Goal: Find specific page/section: Find specific page/section

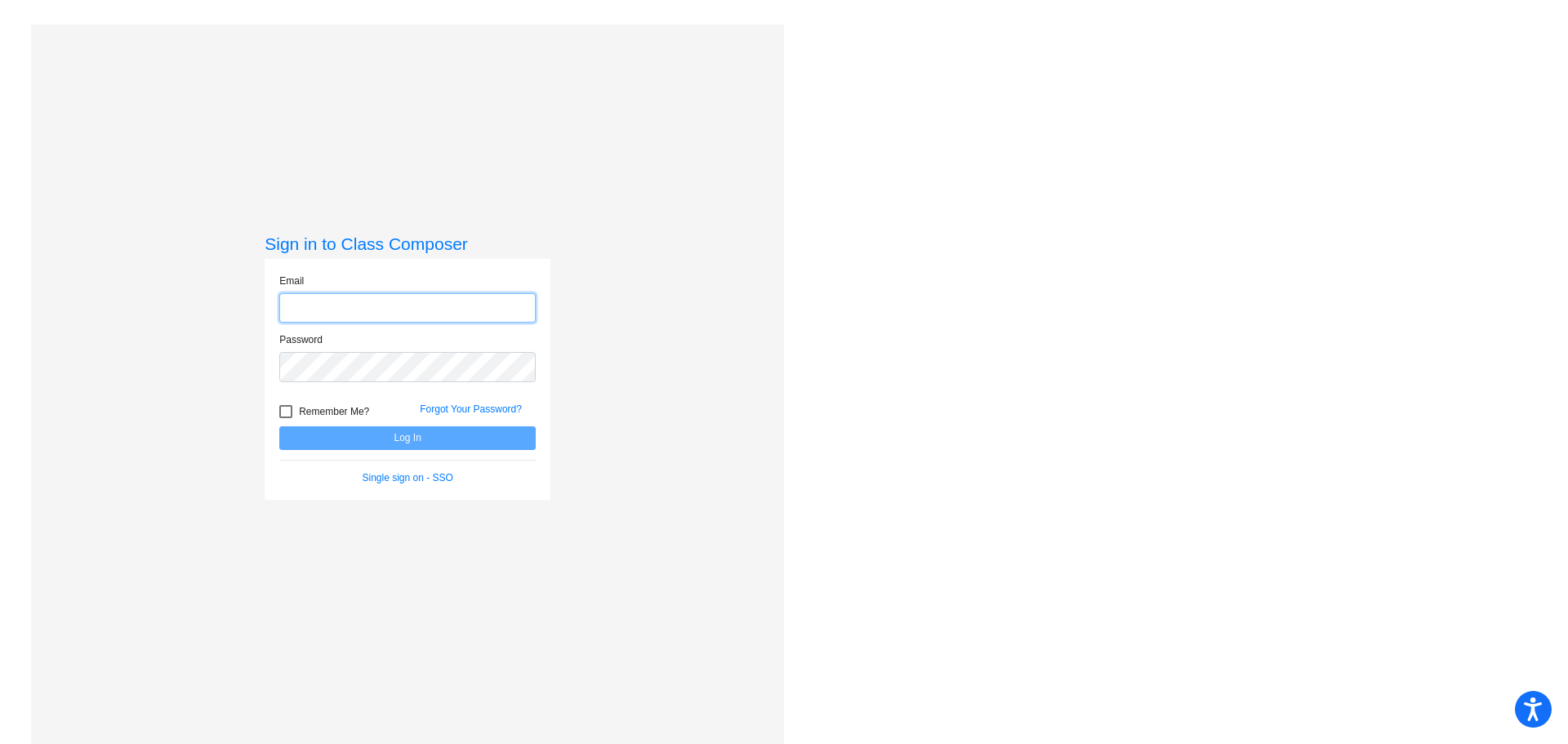
type input "[PERSON_NAME][EMAIL_ADDRESS][PERSON_NAME][DOMAIN_NAME]"
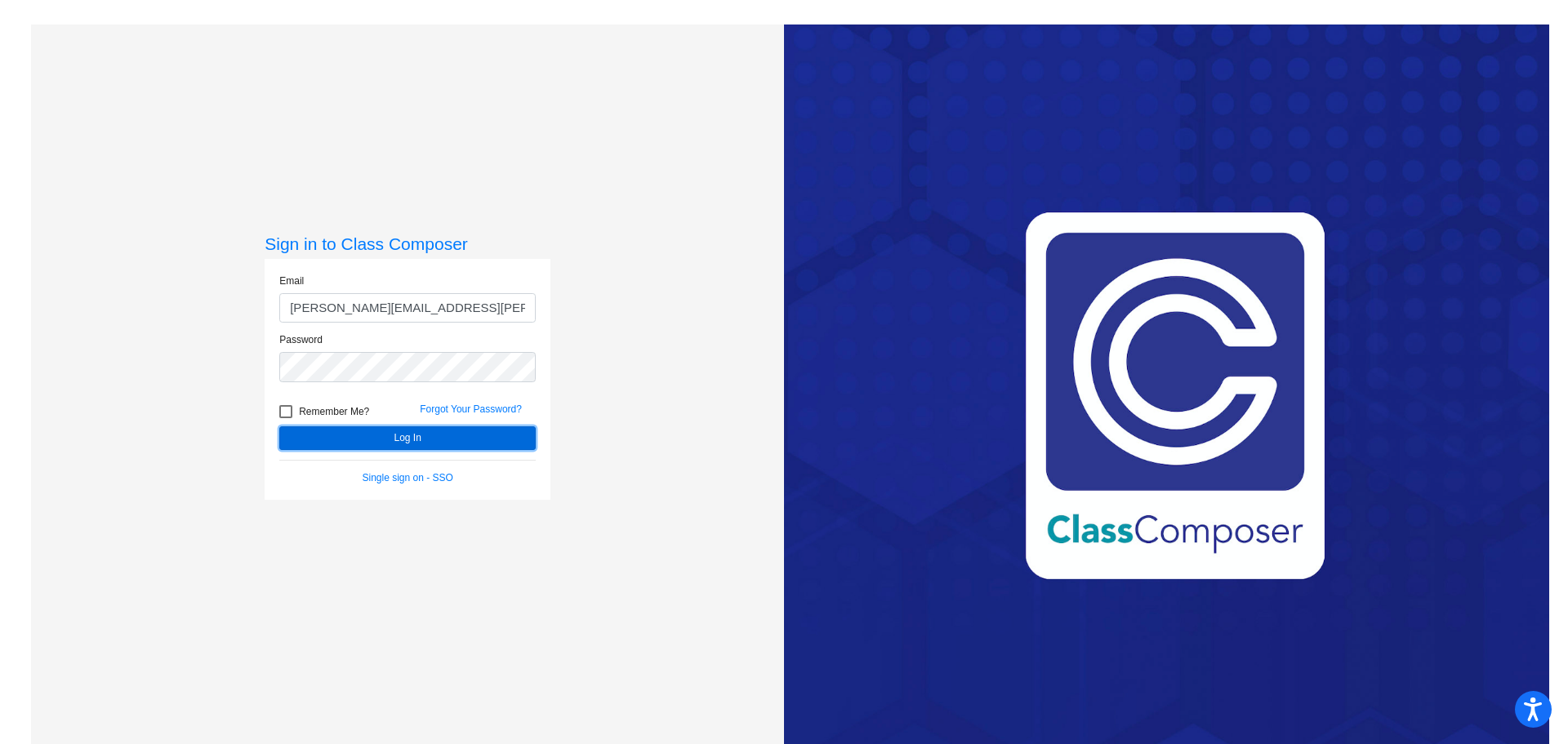
click at [468, 445] on button "Log In" at bounding box center [407, 438] width 257 height 24
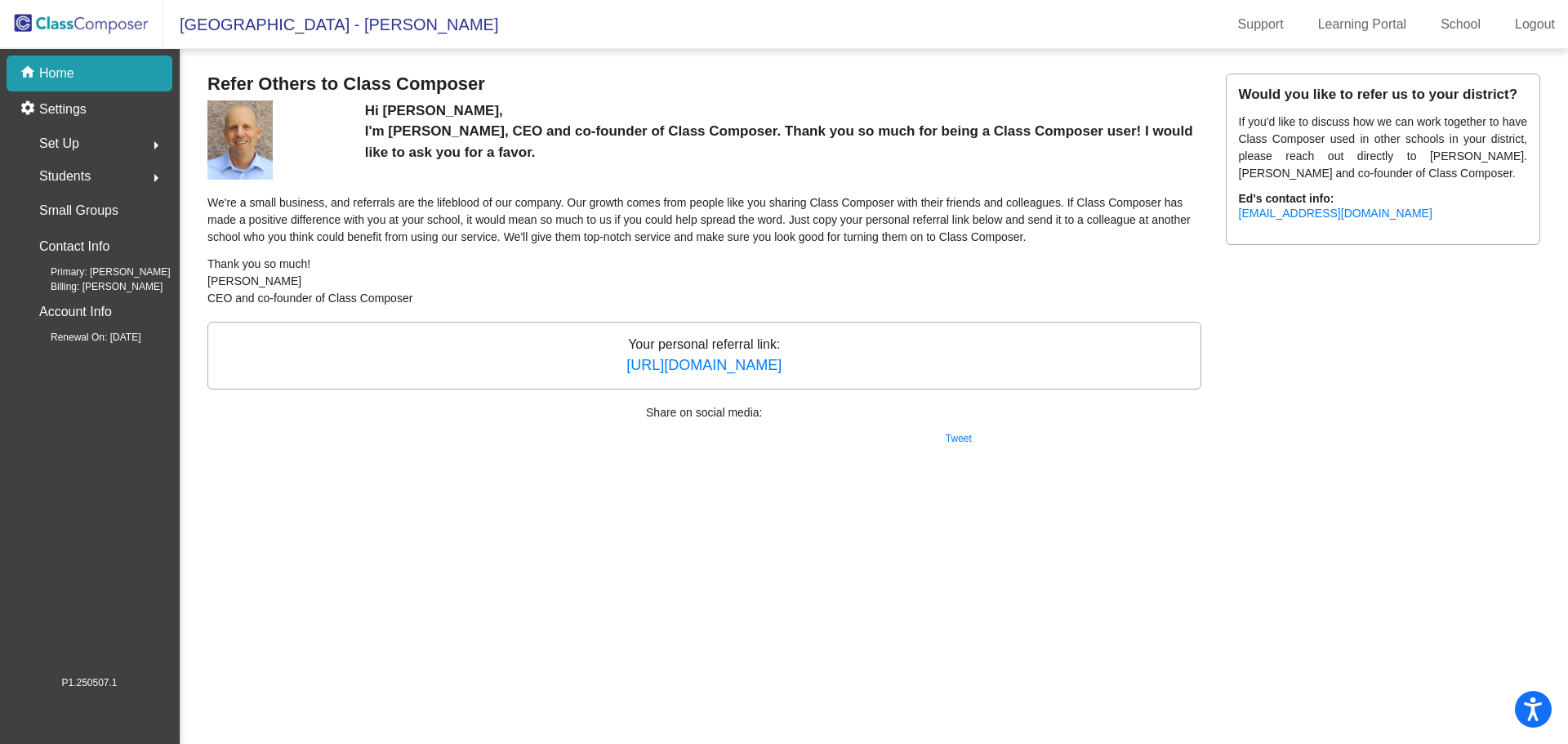
click at [229, 18] on span "[GEOGRAPHIC_DATA] - [PERSON_NAME]" at bounding box center [331, 24] width 334 height 26
click at [129, 20] on img at bounding box center [81, 24] width 164 height 48
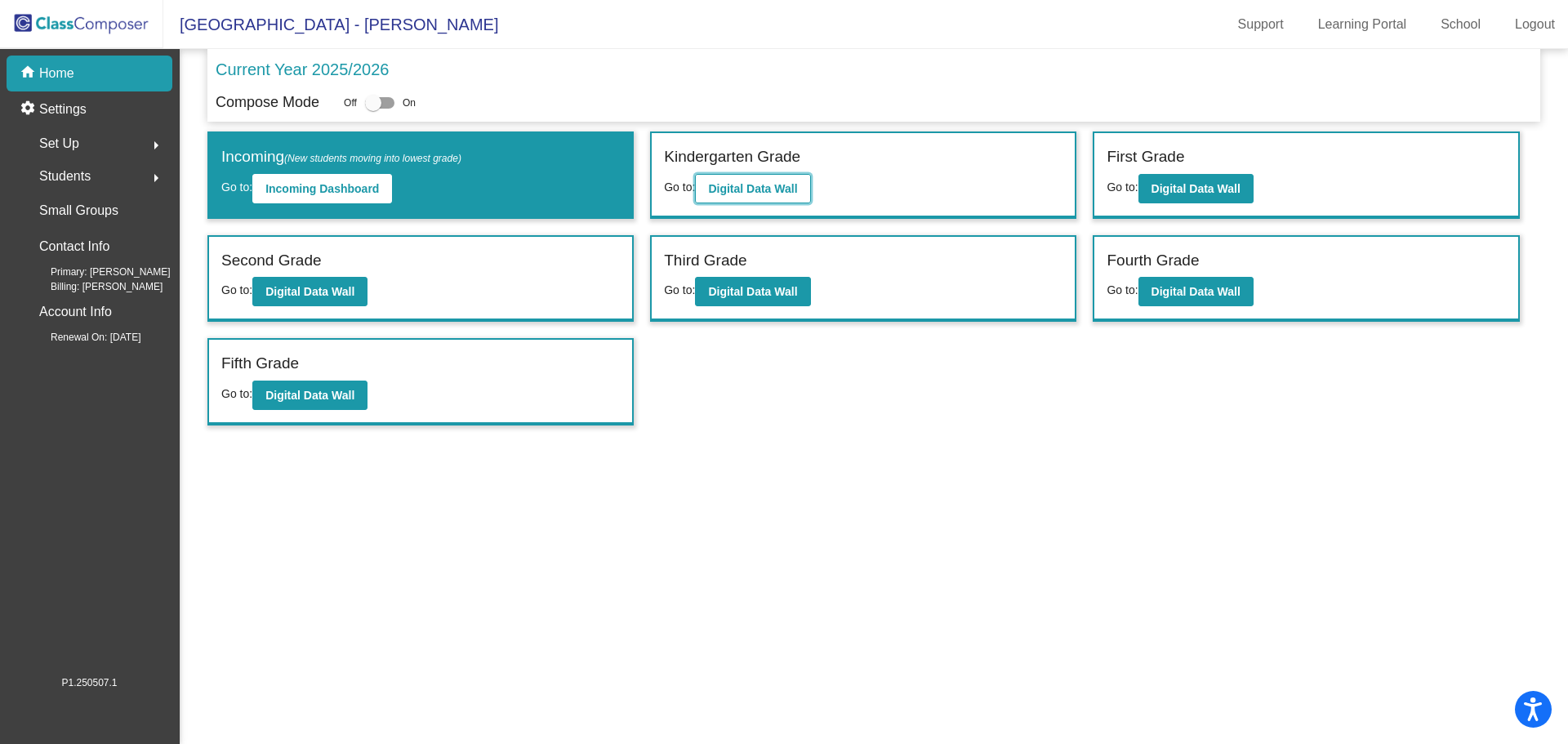
click at [771, 189] on b "Digital Data Wall" at bounding box center [752, 189] width 89 height 13
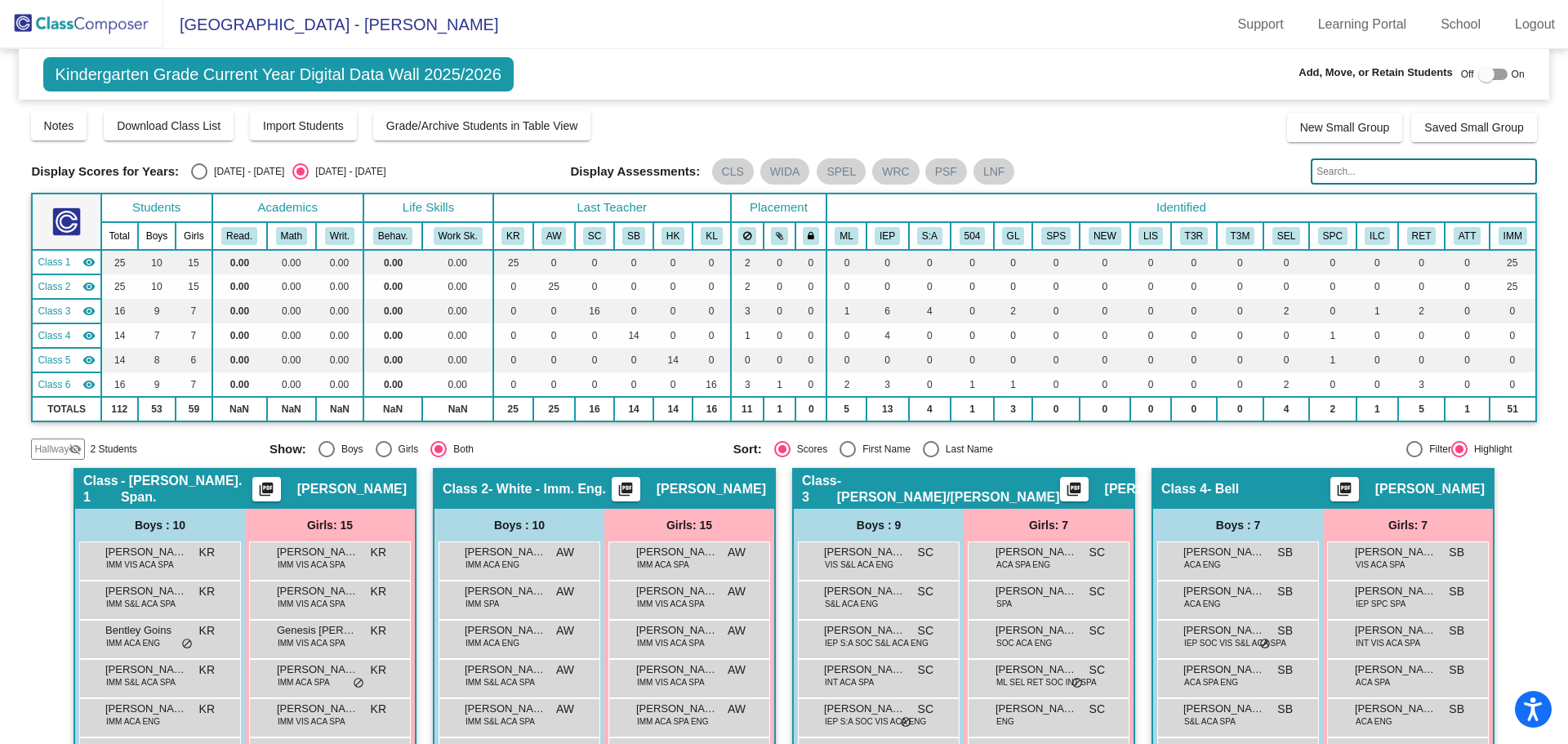
click at [111, 27] on img at bounding box center [81, 24] width 164 height 48
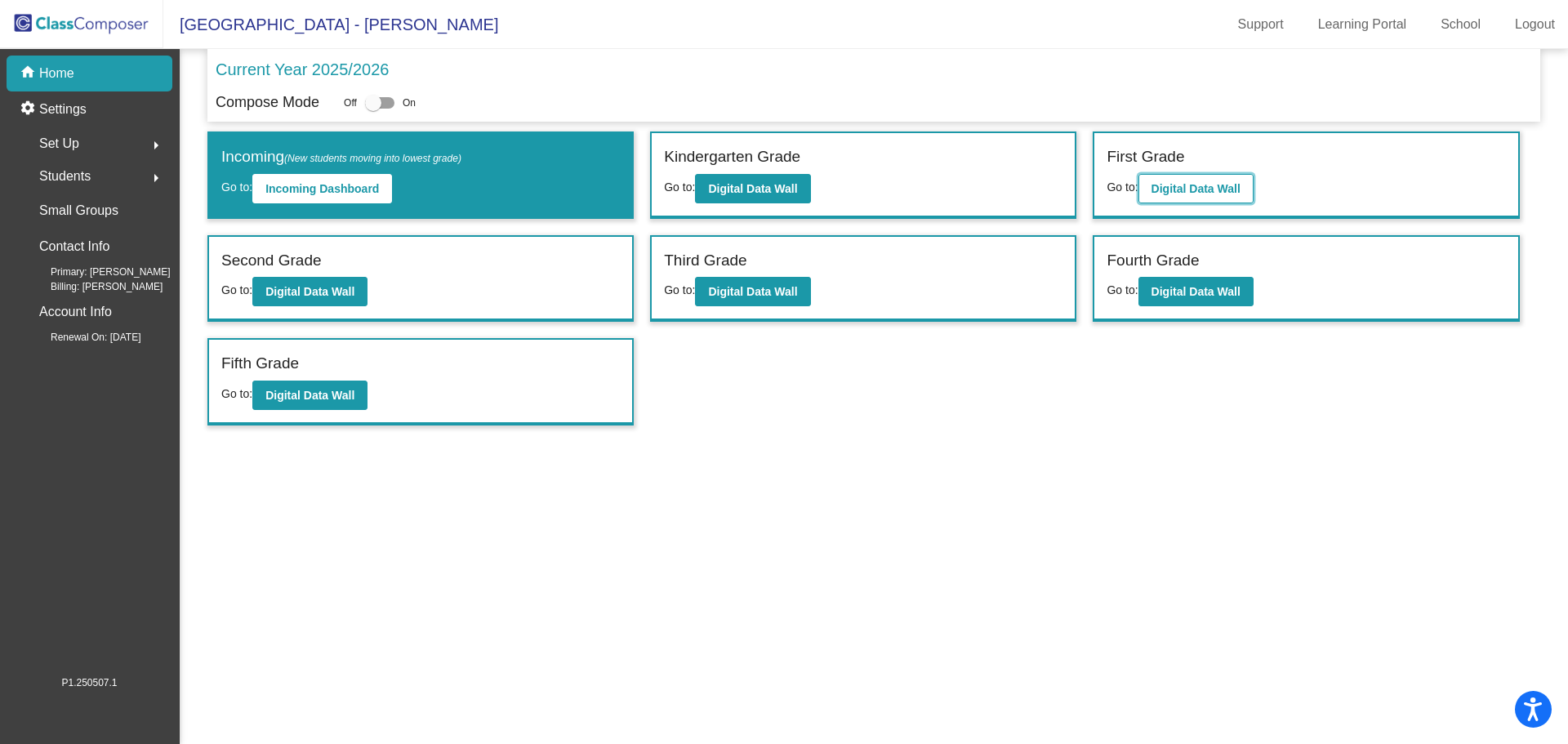
click at [1170, 179] on button "Digital Data Wall" at bounding box center [1196, 189] width 115 height 30
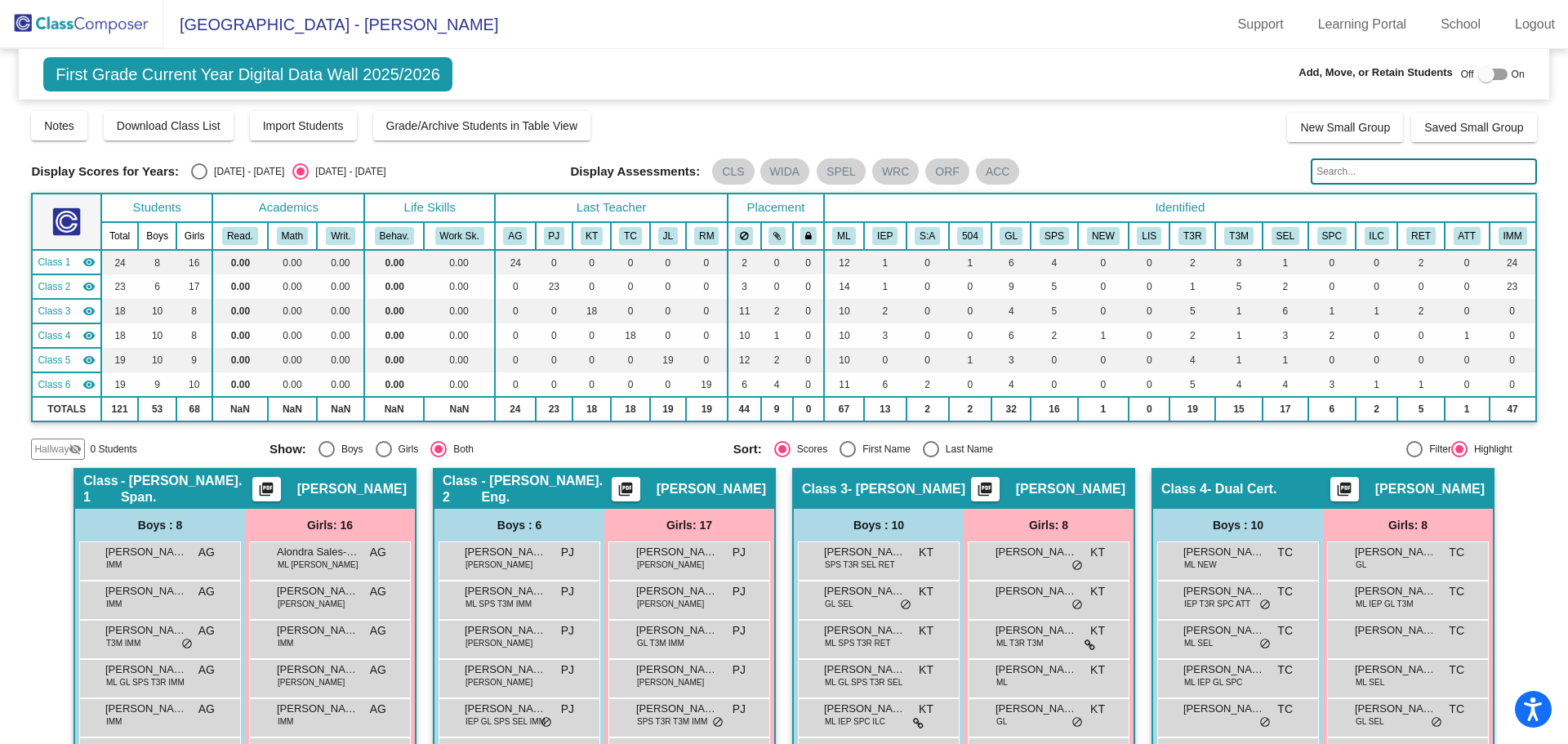
click at [124, 17] on img at bounding box center [81, 24] width 164 height 48
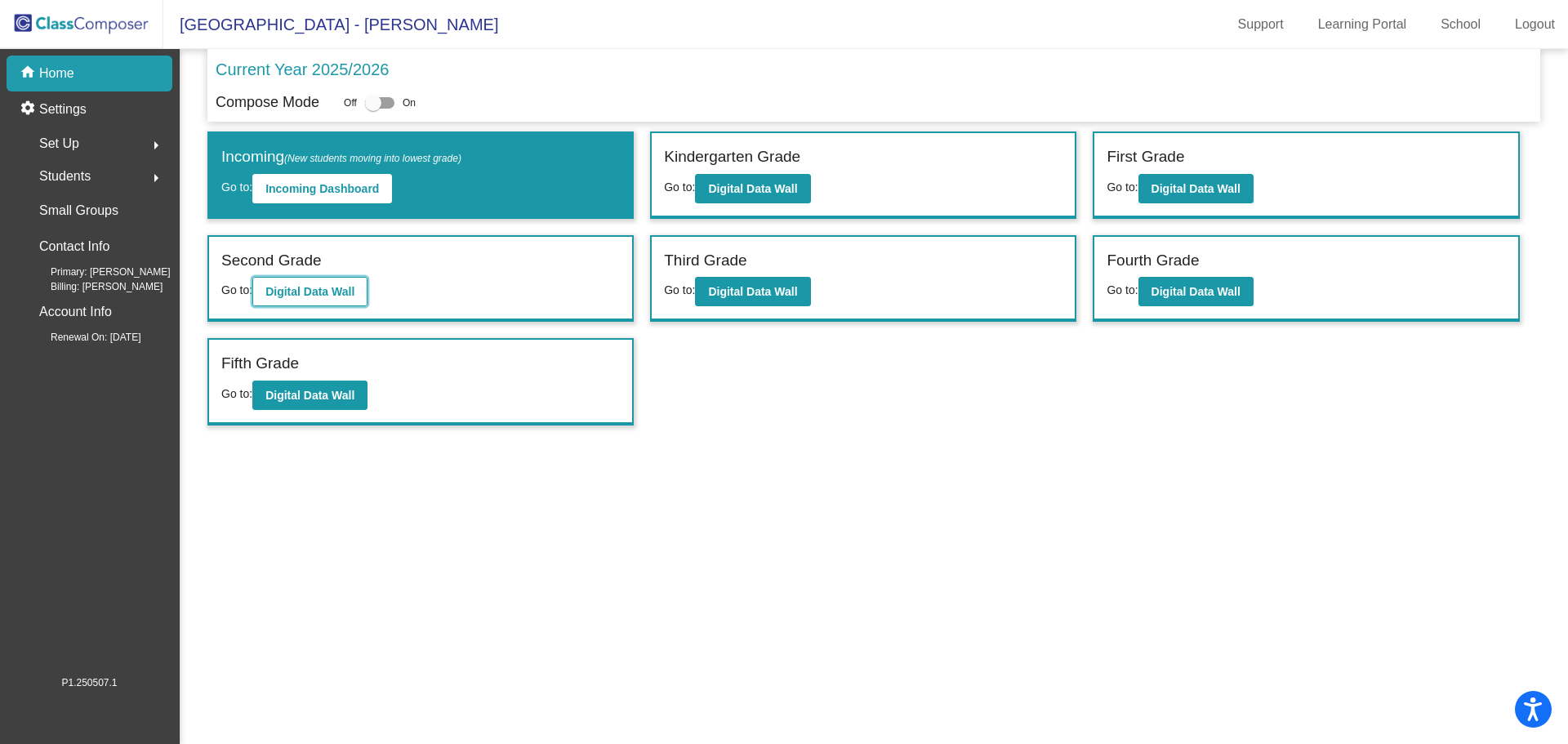
click at [319, 291] on b "Digital Data Wall" at bounding box center [310, 291] width 89 height 13
